Goal: Task Accomplishment & Management: Complete application form

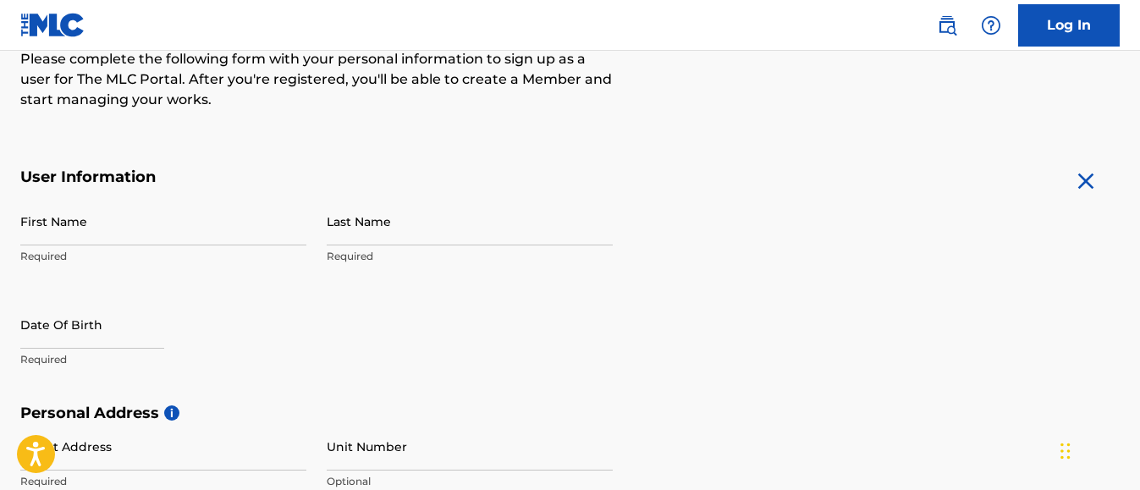
scroll to position [254, 0]
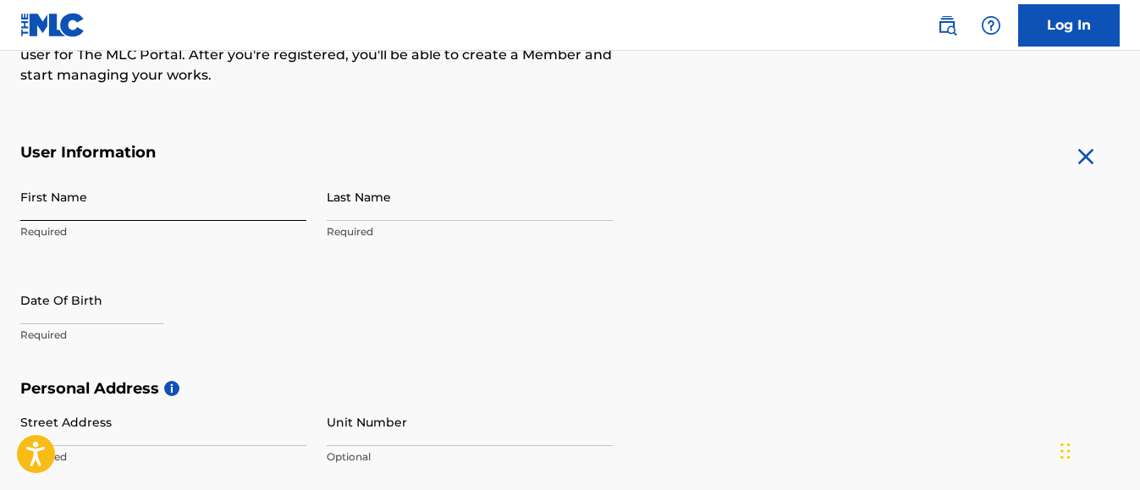
click at [112, 196] on input "First Name" at bounding box center [163, 197] width 286 height 48
type input "b"
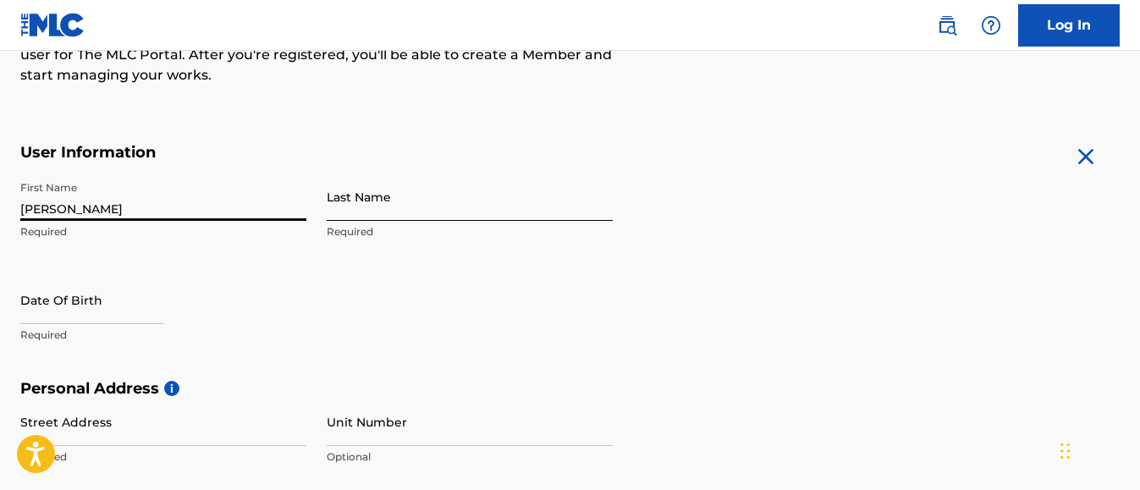
type input "[PERSON_NAME]"
click at [356, 211] on input "Last Name" at bounding box center [470, 197] width 286 height 48
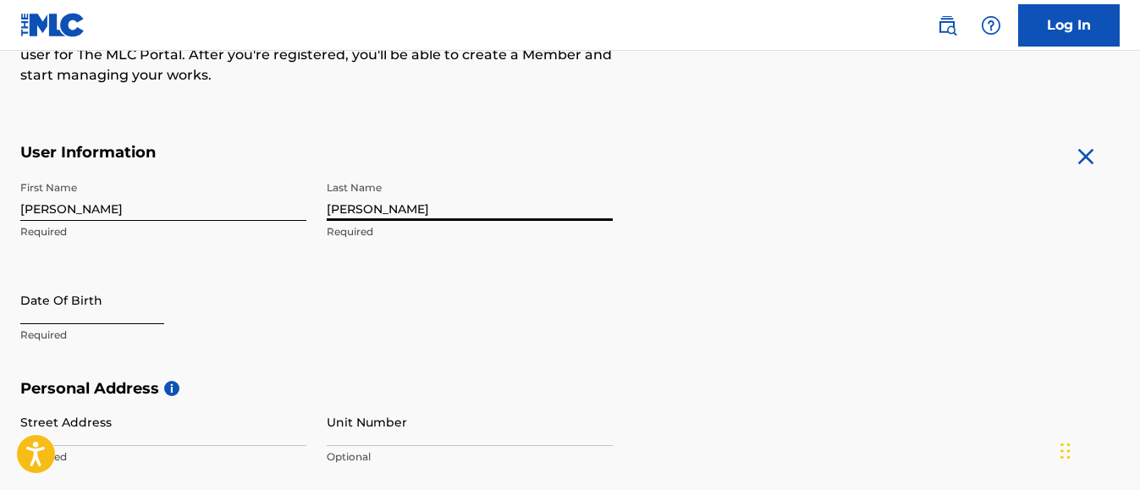
type input "[PERSON_NAME]"
click at [115, 310] on input "text" at bounding box center [92, 300] width 144 height 48
select select "8"
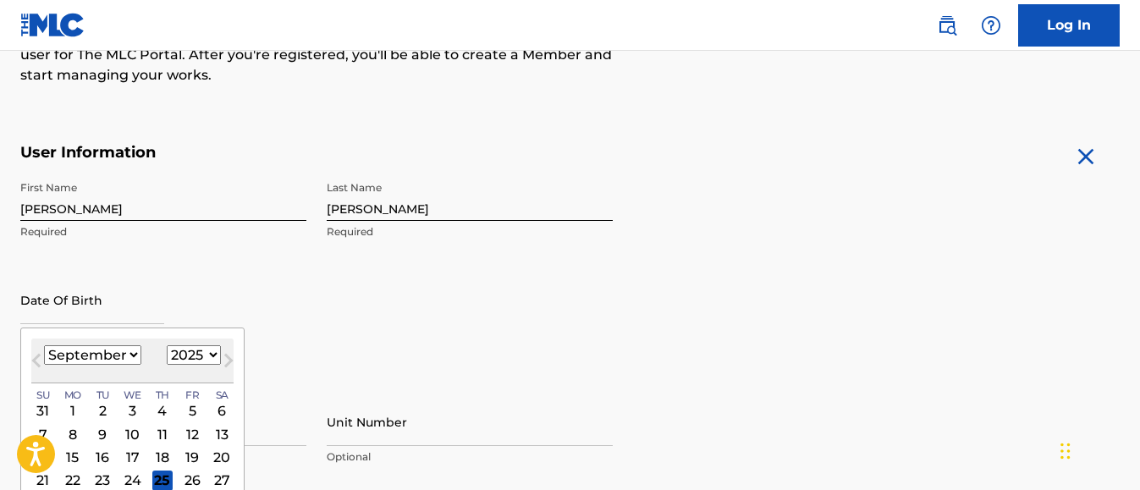
click at [211, 352] on select "1899 1900 1901 1902 1903 1904 1905 1906 1907 1908 1909 1910 1911 1912 1913 1914…" at bounding box center [194, 354] width 54 height 19
select select "1989"
click at [167, 345] on select "1899 1900 1901 1902 1903 1904 1905 1906 1907 1908 1909 1910 1911 1912 1913 1914…" at bounding box center [194, 354] width 54 height 19
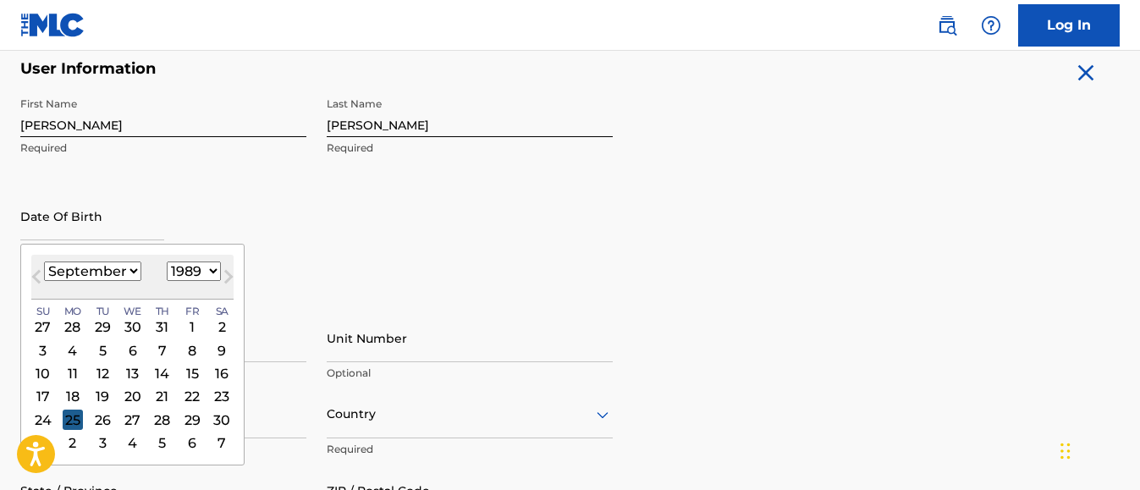
scroll to position [339, 0]
click at [38, 354] on div "3" at bounding box center [43, 349] width 20 height 20
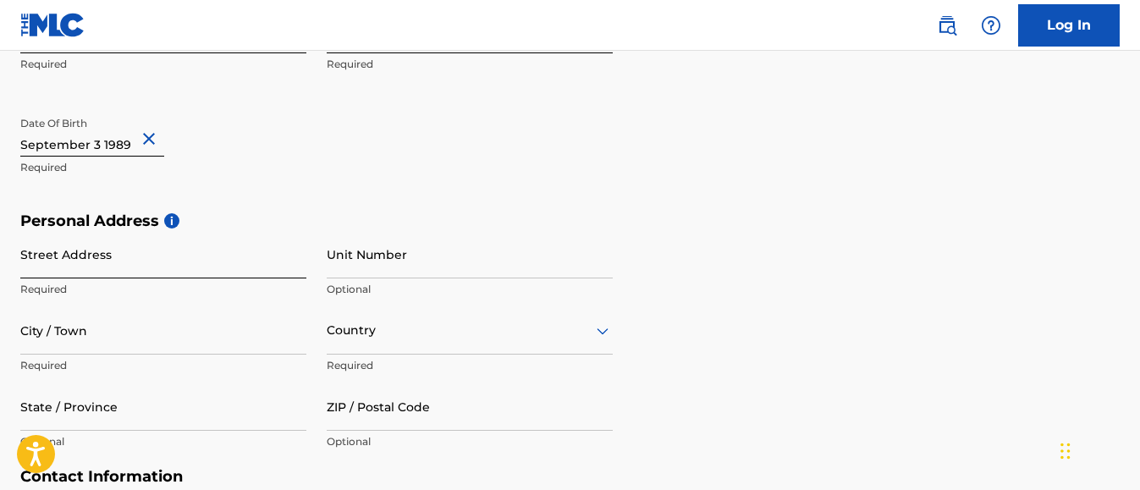
scroll to position [423, 0]
click at [142, 257] on input "Street Address" at bounding box center [163, 253] width 286 height 48
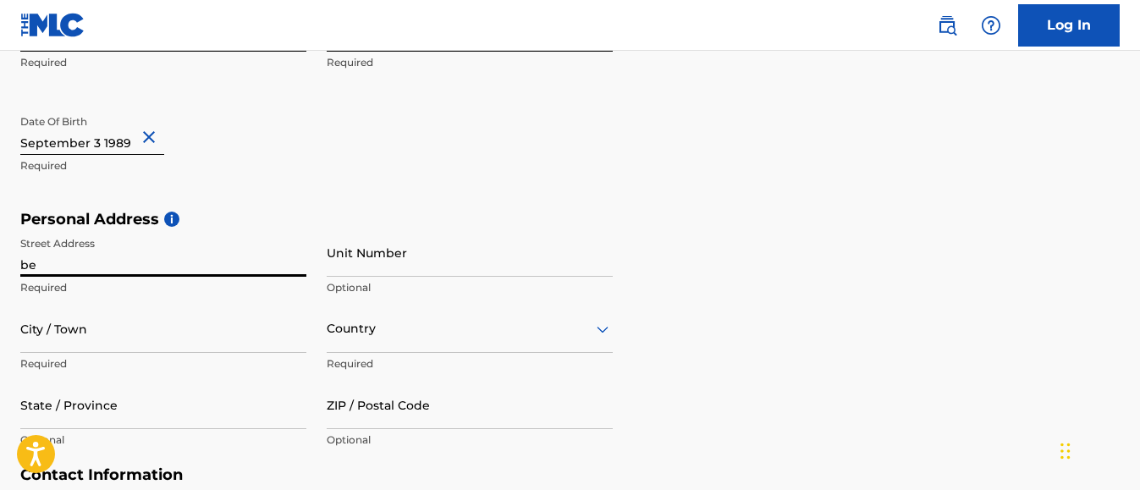
type input "b"
type input "Belmont Bluefields P.O"
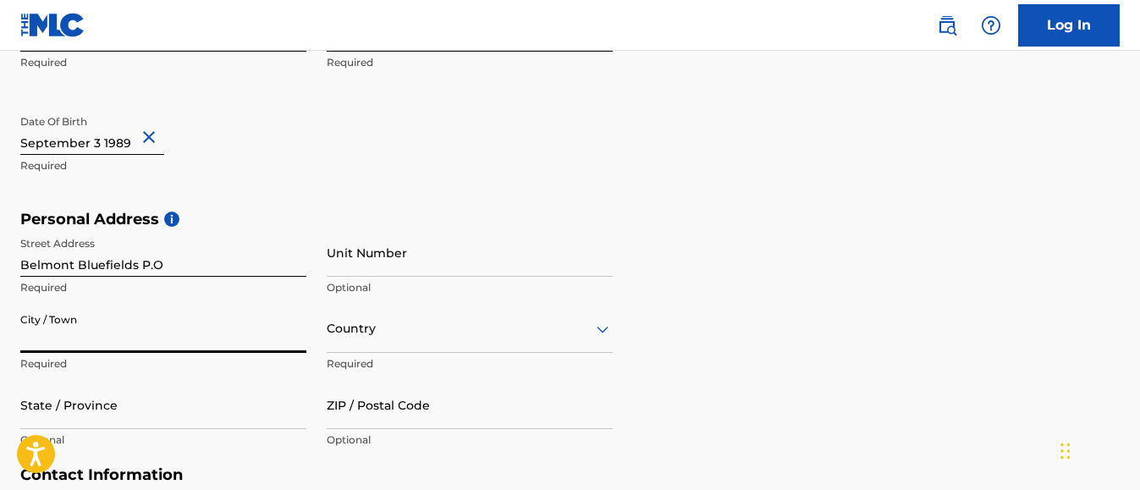
click at [108, 336] on input "City / Town" at bounding box center [163, 329] width 286 height 48
type input "[PERSON_NAME]"
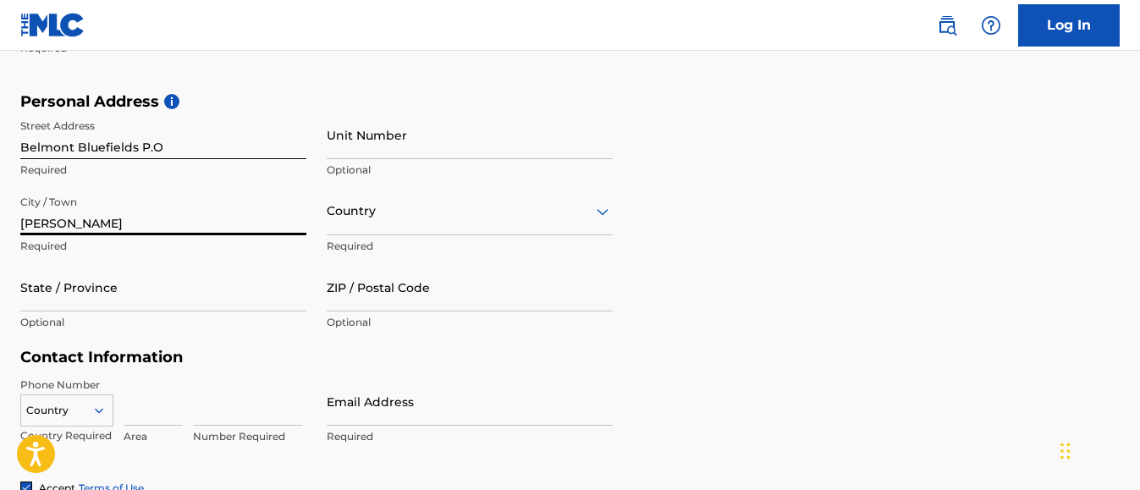
click at [592, 235] on div "Country" at bounding box center [470, 211] width 286 height 48
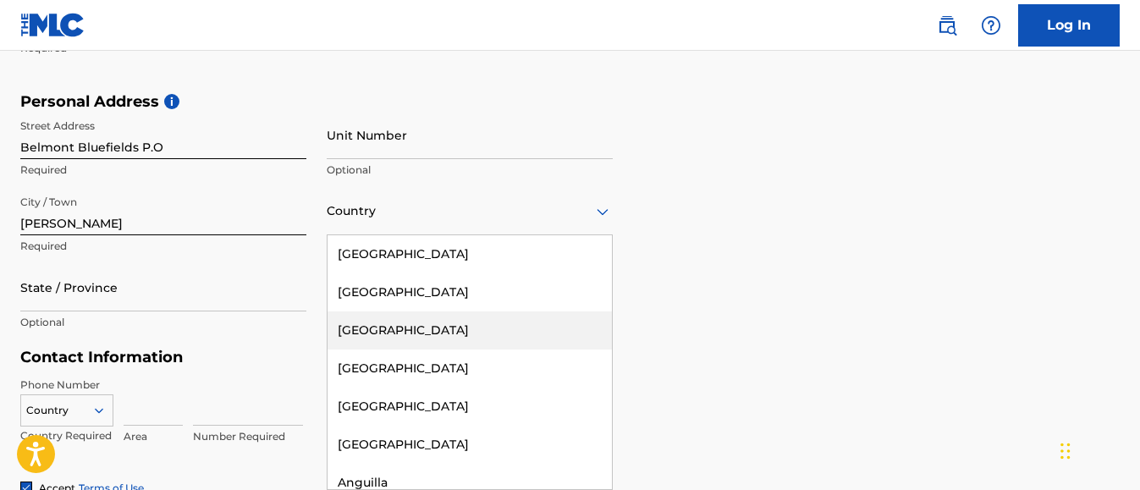
type input "j"
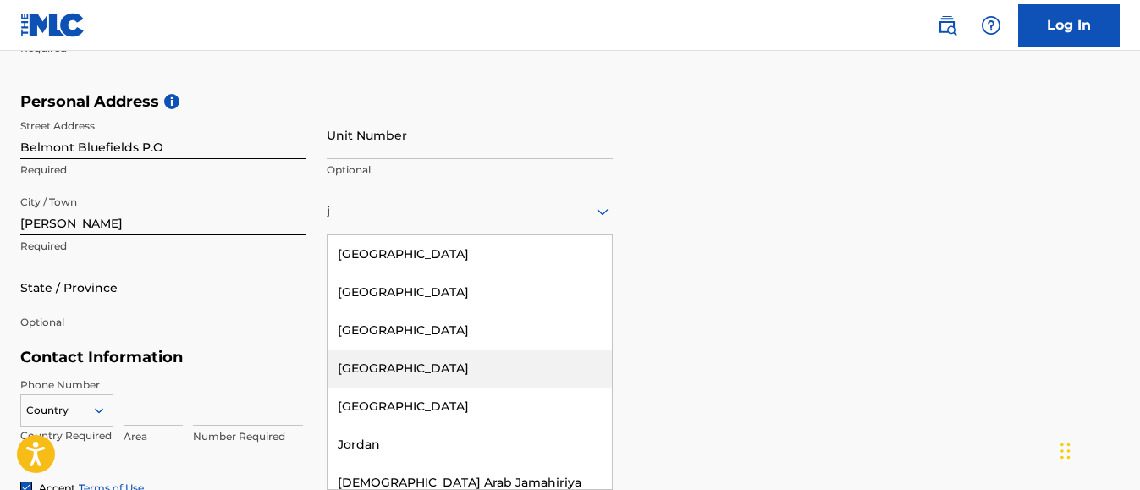
click at [383, 367] on div "[GEOGRAPHIC_DATA]" at bounding box center [470, 369] width 284 height 38
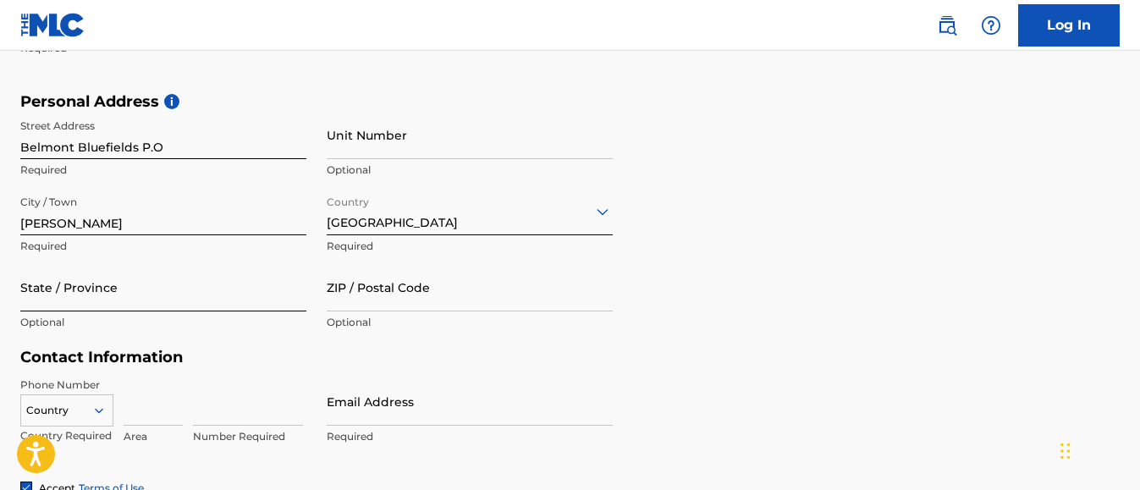
click at [80, 301] on input "State / Province" at bounding box center [163, 287] width 286 height 48
drag, startPoint x: 116, startPoint y: 225, endPoint x: 10, endPoint y: 228, distance: 105.8
click at [10, 228] on div "The MLC uses identity verification before a user is registered to comply with K…" at bounding box center [570, 116] width 1140 height 982
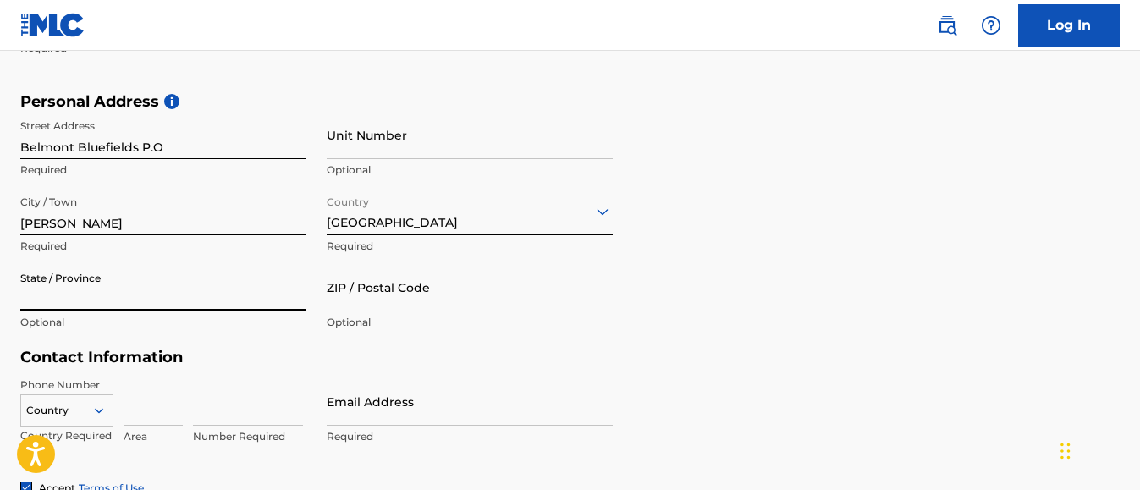
paste input "[PERSON_NAME]"
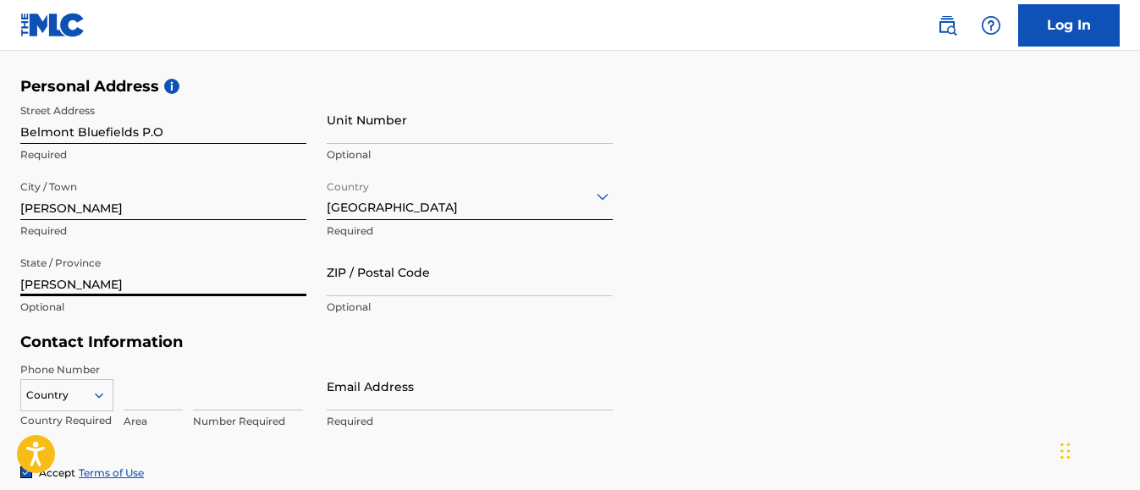
scroll to position [625, 0]
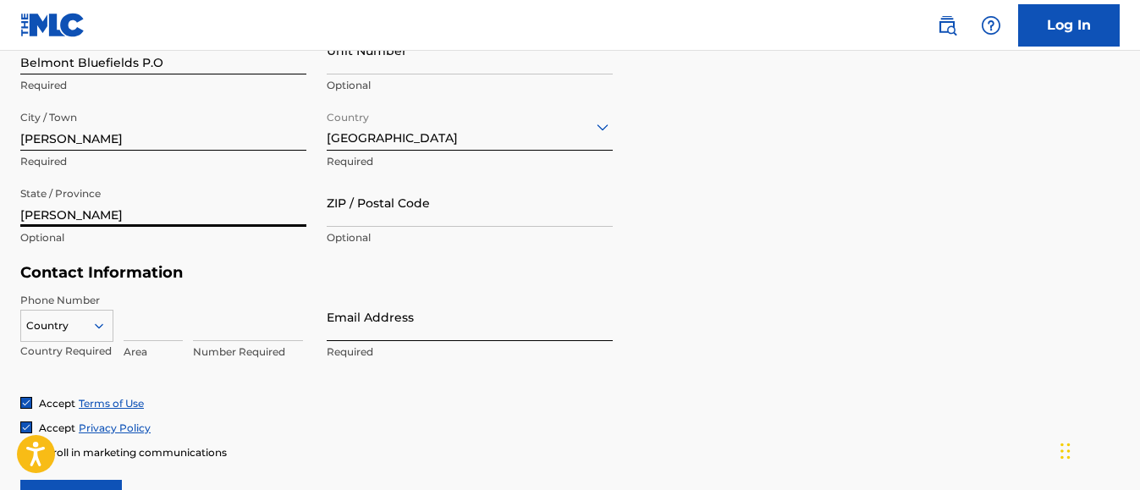
type input "[PERSON_NAME]"
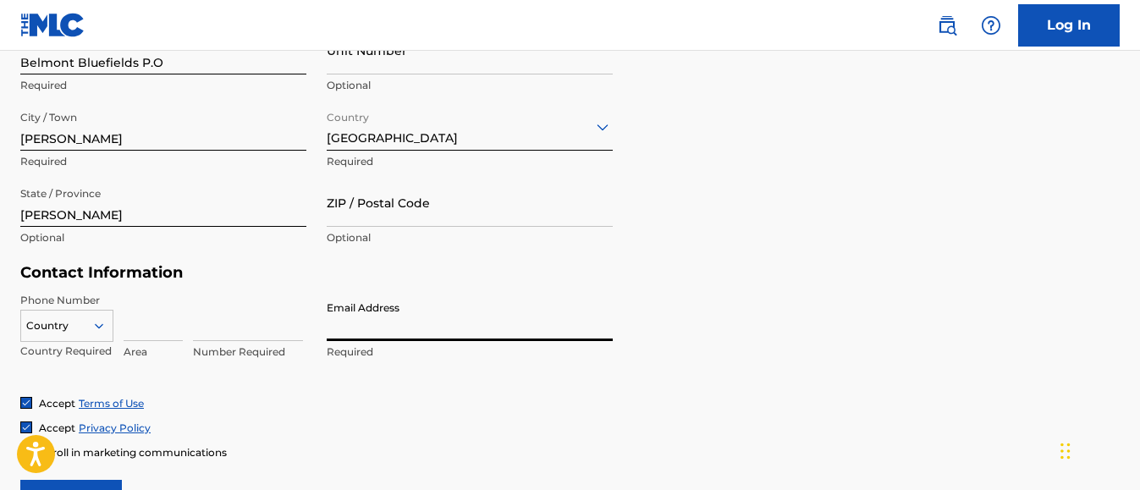
click at [350, 336] on input "Email Address" at bounding box center [470, 317] width 286 height 48
type input "m"
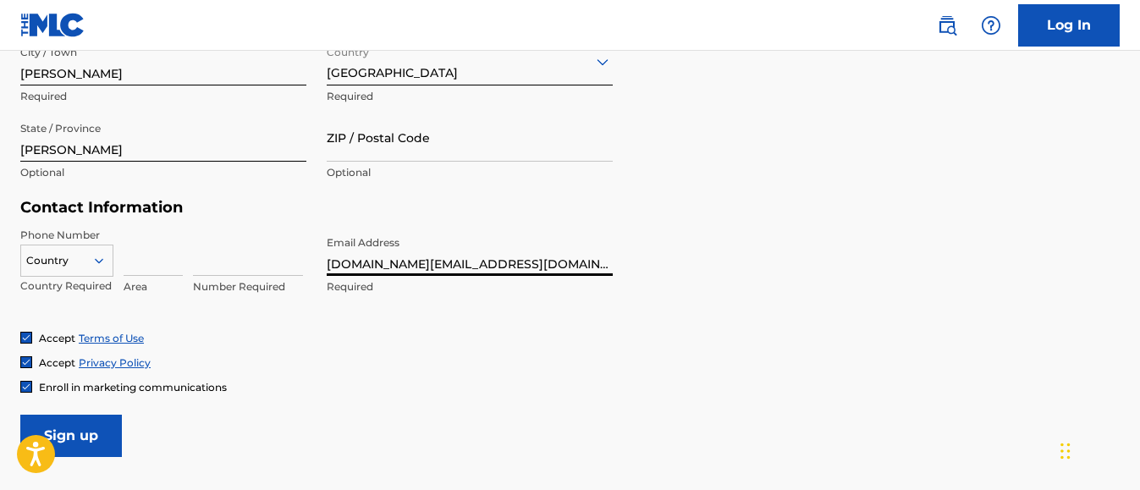
scroll to position [710, 0]
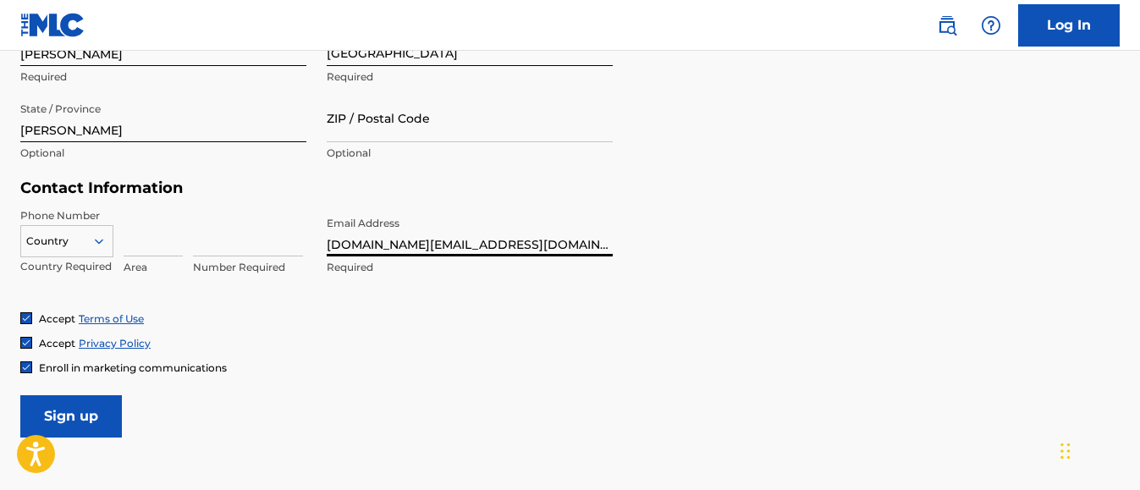
type input "[DOMAIN_NAME][EMAIL_ADDRESS][DOMAIN_NAME]"
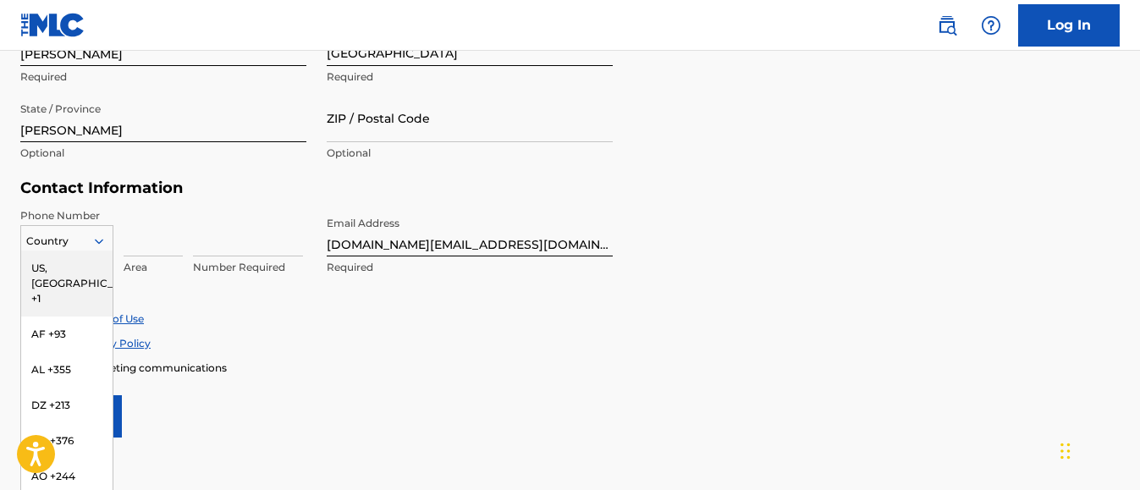
click at [96, 240] on div "216 results available. Use Up and Down to choose options, press Enter to select…" at bounding box center [66, 237] width 93 height 25
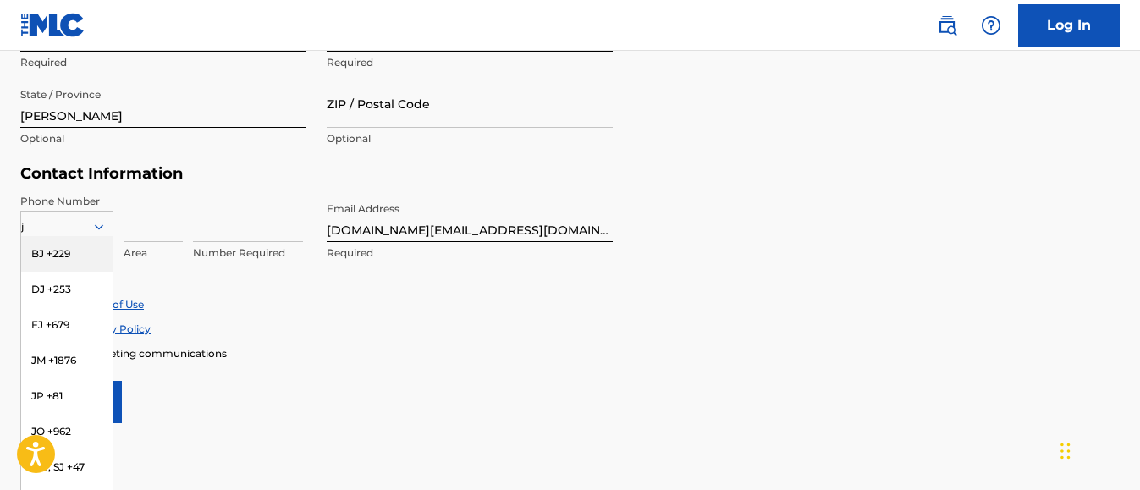
type input "jm"
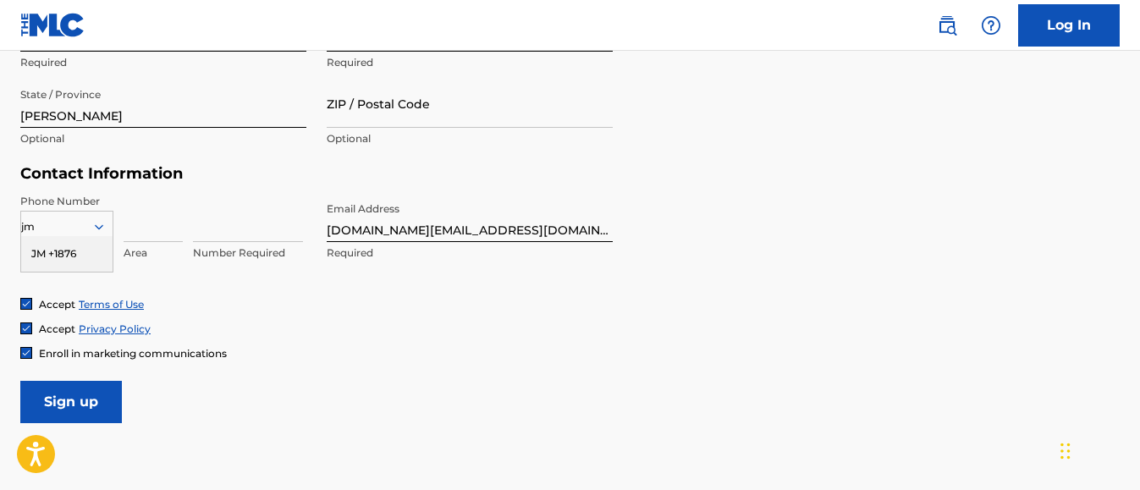
click at [72, 253] on div "JM +1876" at bounding box center [66, 254] width 91 height 36
click at [143, 230] on input at bounding box center [153, 218] width 59 height 48
type input "1876"
click at [201, 232] on input at bounding box center [248, 218] width 110 height 48
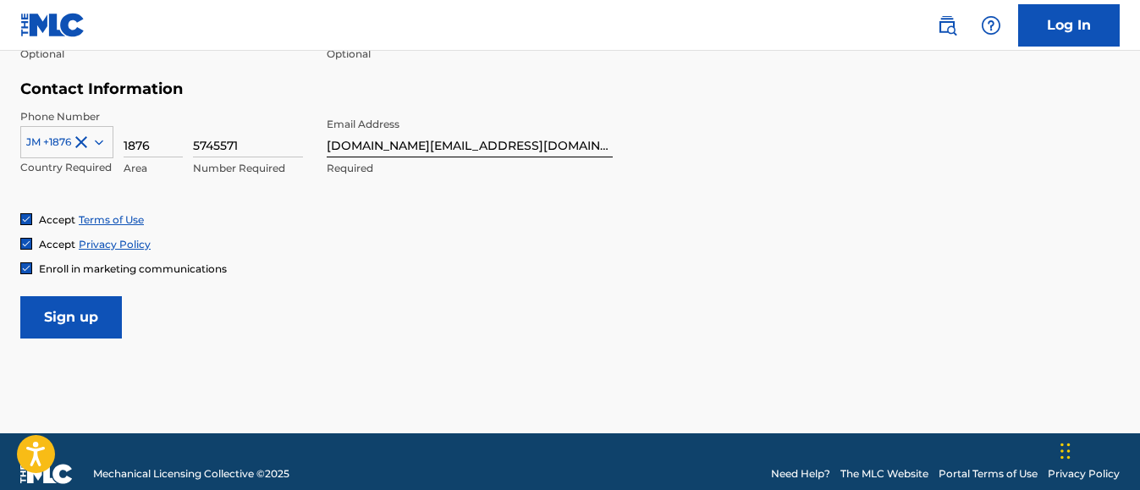
type input "5745571"
click at [106, 311] on input "Sign up" at bounding box center [71, 317] width 102 height 42
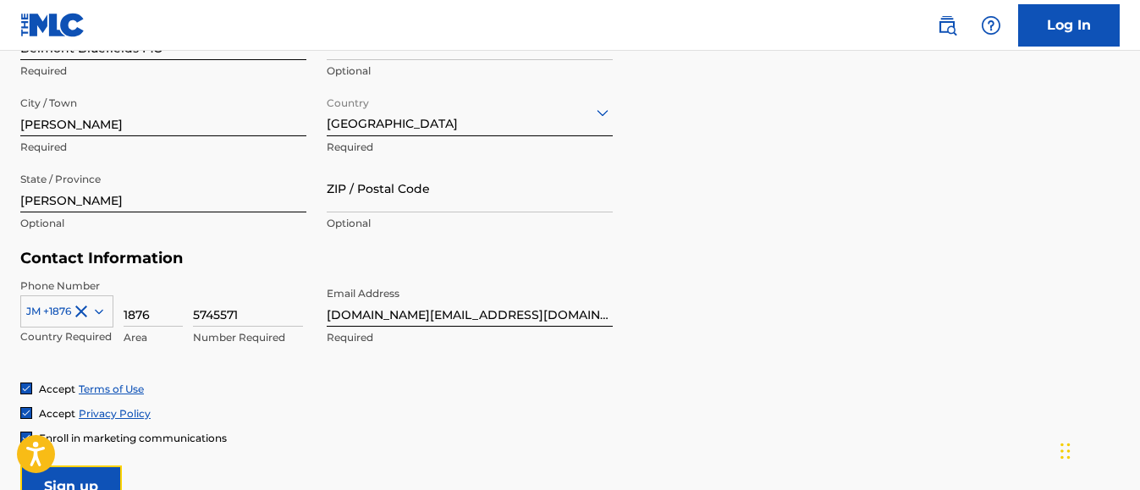
scroll to position [725, 0]
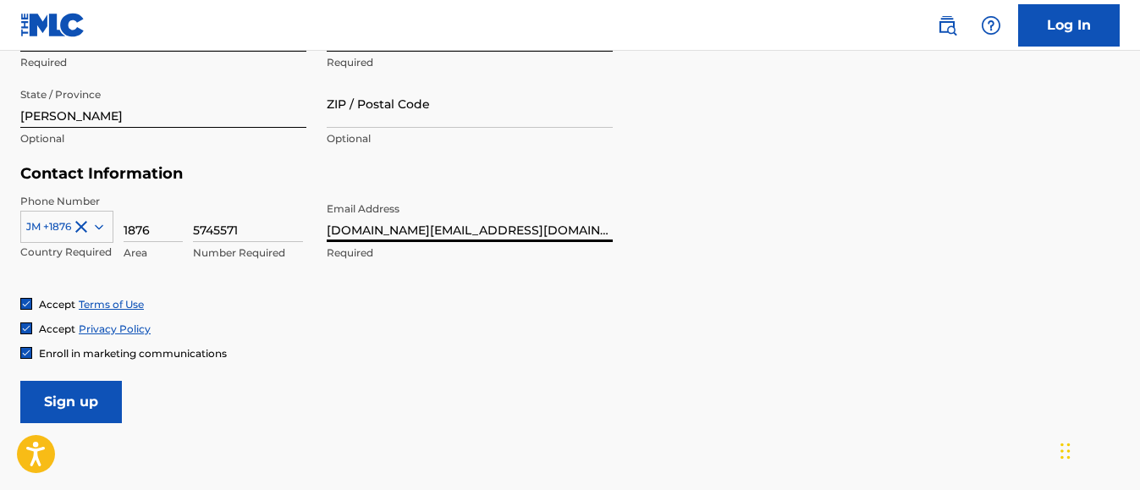
drag, startPoint x: 394, startPoint y: 230, endPoint x: 360, endPoint y: 230, distance: 33.9
click at [360, 230] on input "[DOMAIN_NAME][EMAIL_ADDRESS][DOMAIN_NAME]" at bounding box center [470, 218] width 286 height 48
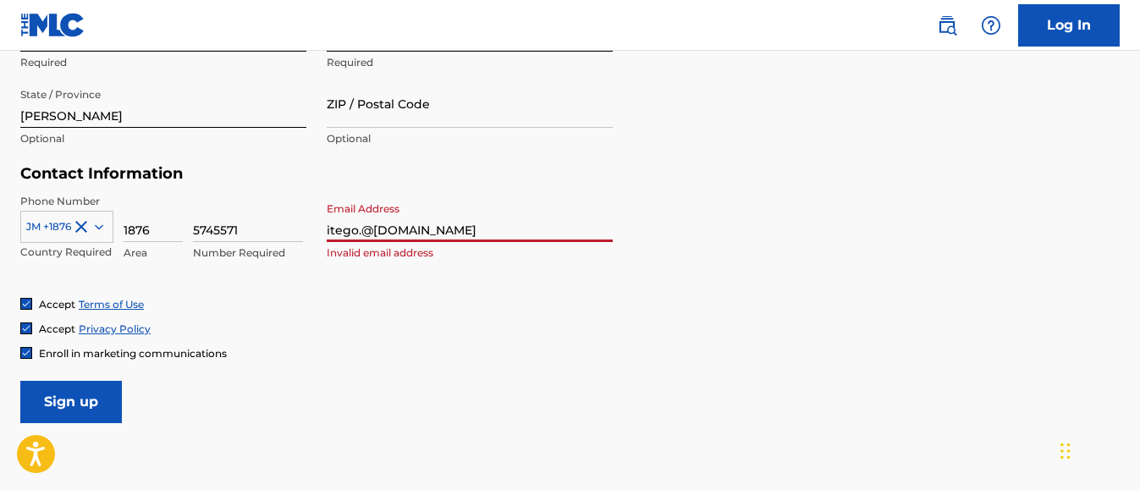
click at [328, 232] on input "itego.@[DOMAIN_NAME]" at bounding box center [470, 218] width 286 height 48
drag, startPoint x: 326, startPoint y: 233, endPoint x: 427, endPoint y: 49, distance: 209.9
click at [427, 49] on nav "Log In" at bounding box center [570, 25] width 1140 height 51
click at [330, 231] on input "tego.@[DOMAIN_NAME]" at bounding box center [470, 218] width 286 height 48
click at [350, 231] on input "ego.@[DOMAIN_NAME]" at bounding box center [470, 218] width 286 height 48
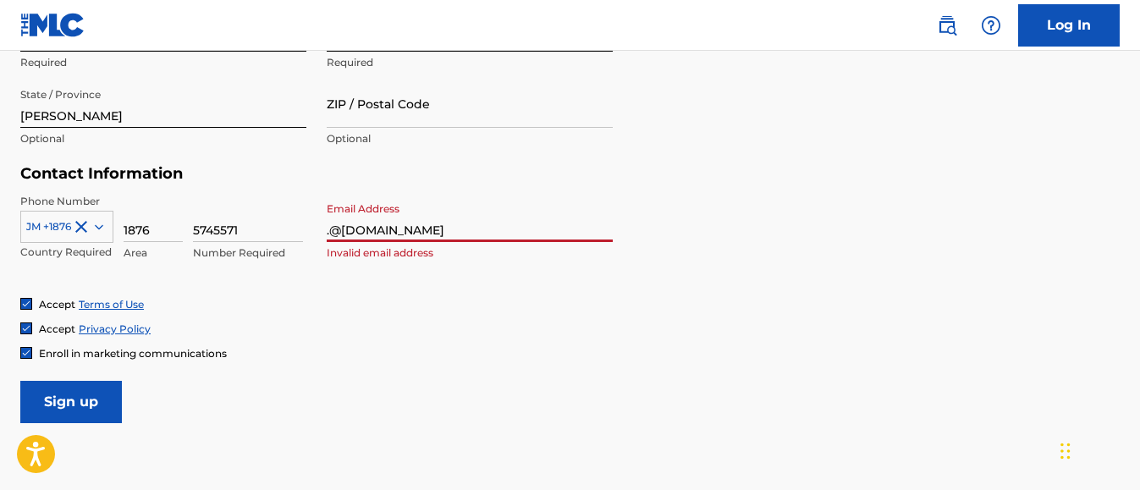
paste input "music"
click at [367, 229] on input "music.@[DOMAIN_NAME]" at bounding box center [470, 218] width 286 height 48
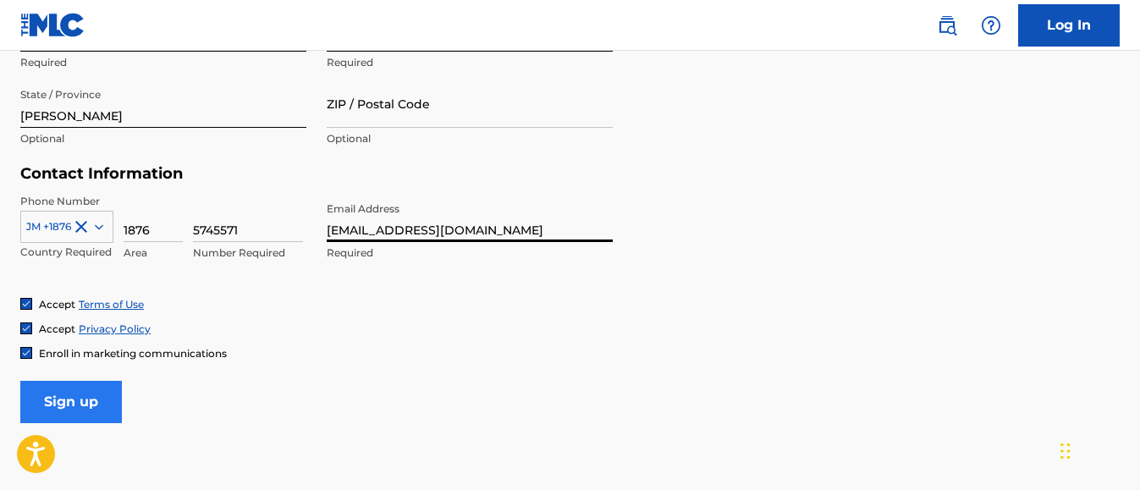
type input "[EMAIL_ADDRESS][DOMAIN_NAME]"
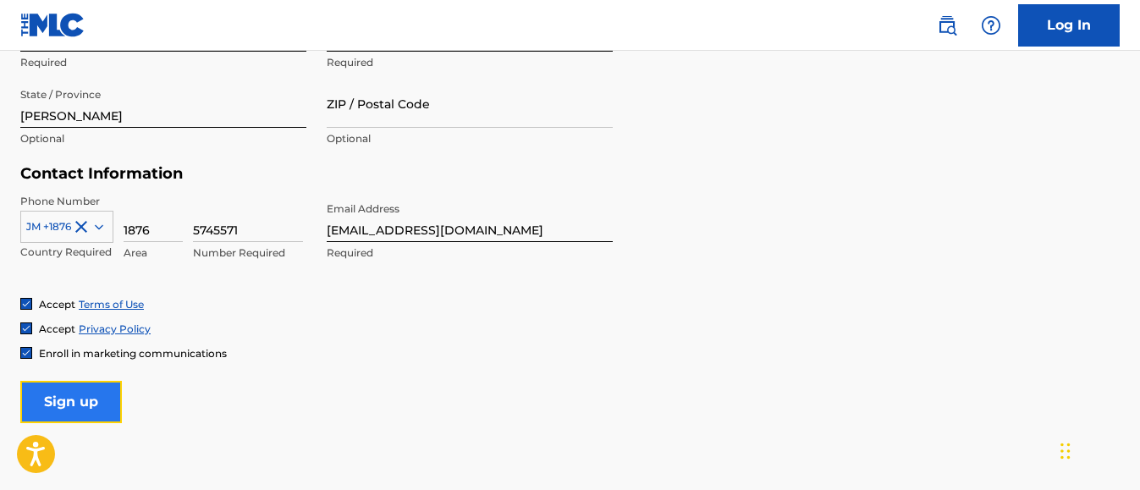
click at [78, 405] on input "Sign up" at bounding box center [71, 402] width 102 height 42
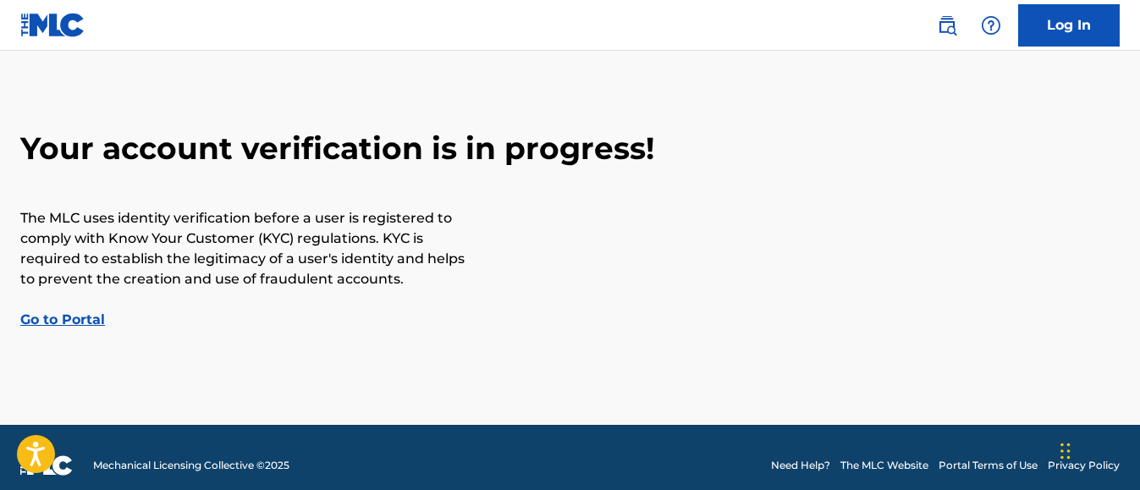
scroll to position [61, 0]
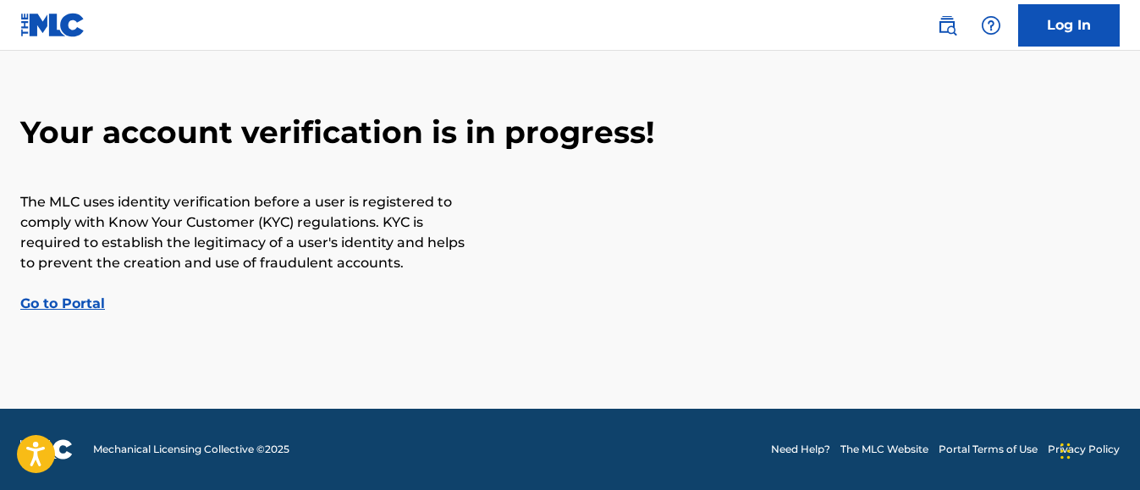
click at [92, 305] on link "Go to Portal" at bounding box center [62, 303] width 85 height 16
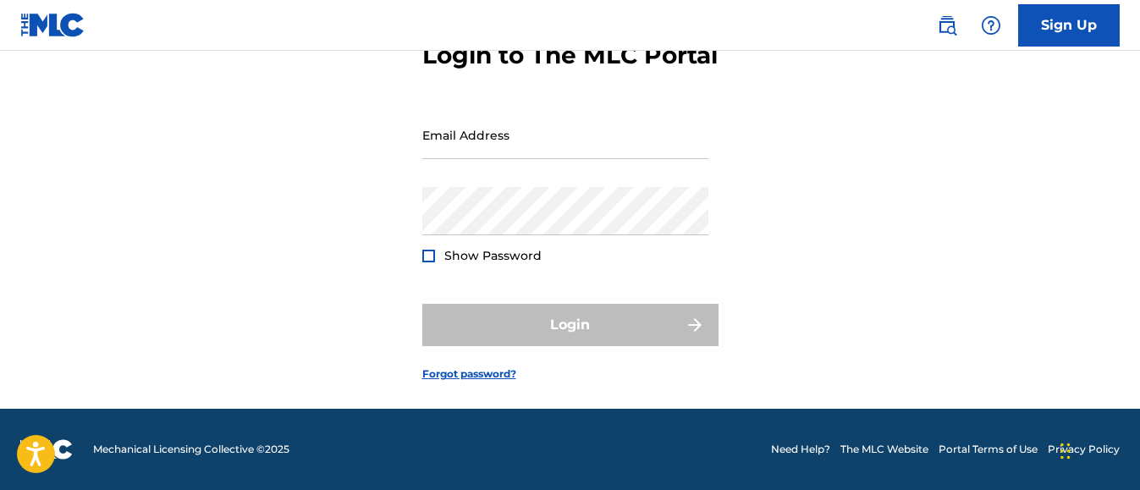
scroll to position [136, 0]
